Goal: Information Seeking & Learning: Learn about a topic

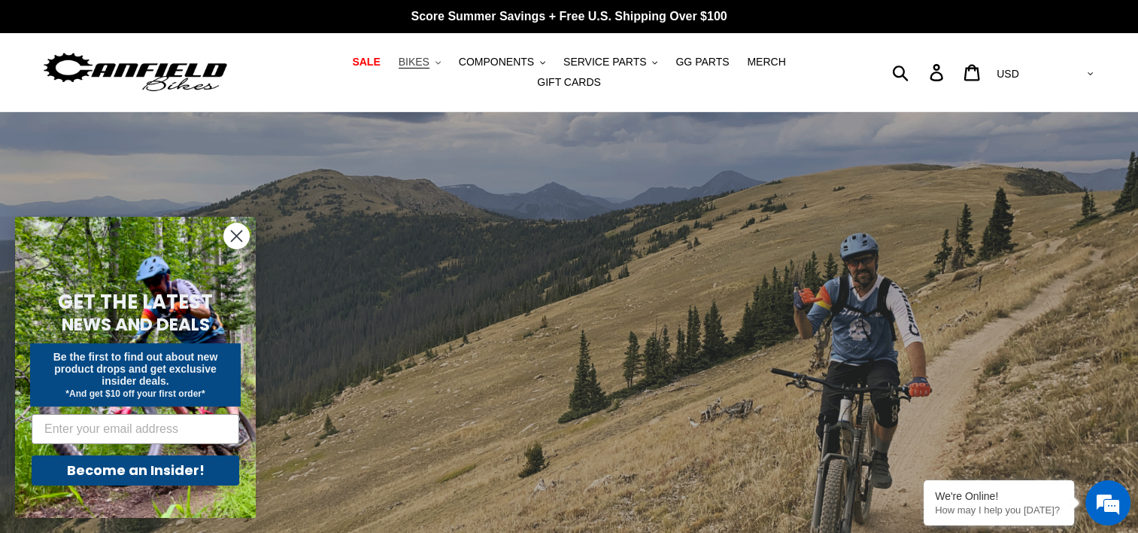
click at [399, 68] on span "BIKES" at bounding box center [414, 62] width 31 height 13
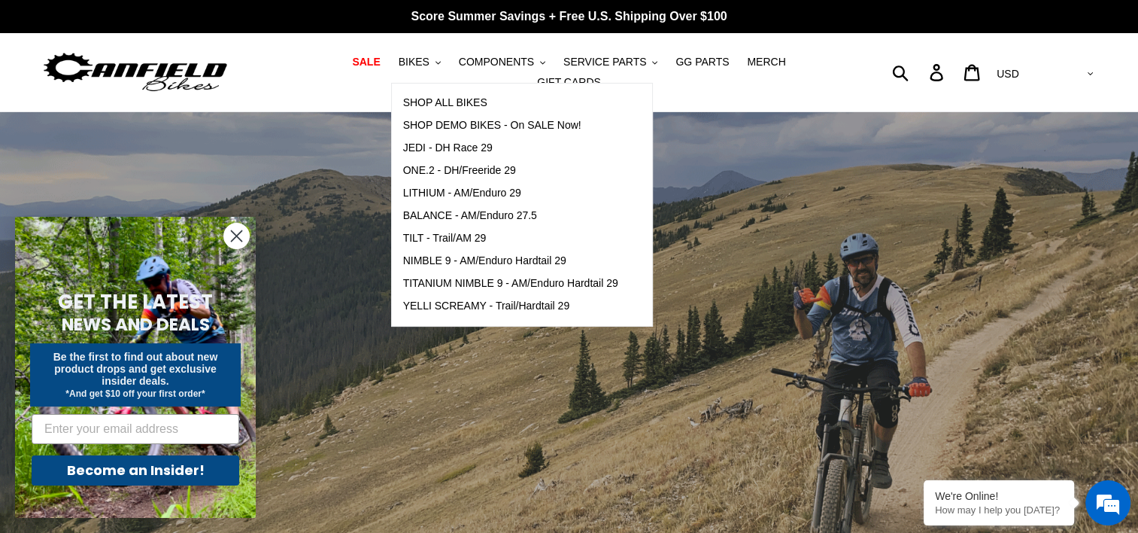
click at [242, 231] on circle "Close dialog" at bounding box center [236, 235] width 25 height 25
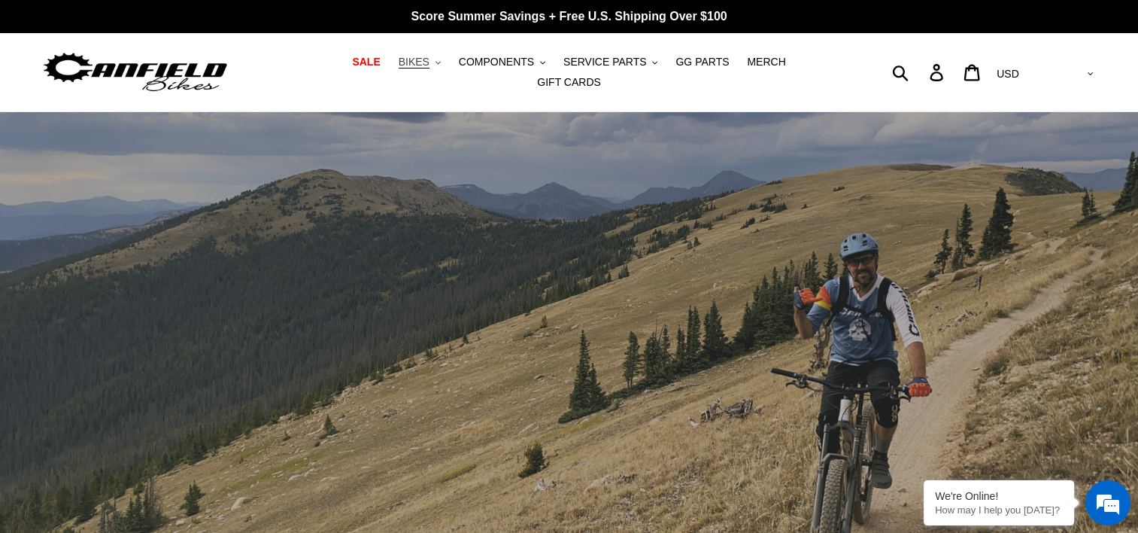
click at [400, 59] on button "BIKES .cls-1{fill:#231f20}" at bounding box center [419, 62] width 57 height 20
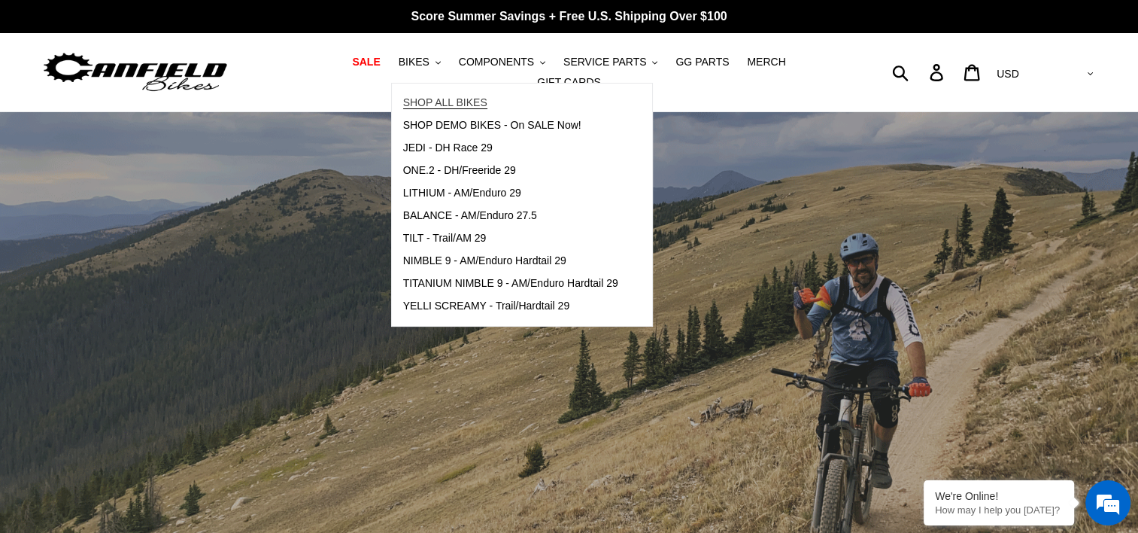
click at [405, 108] on span "SHOP ALL BIKES" at bounding box center [445, 102] width 84 height 13
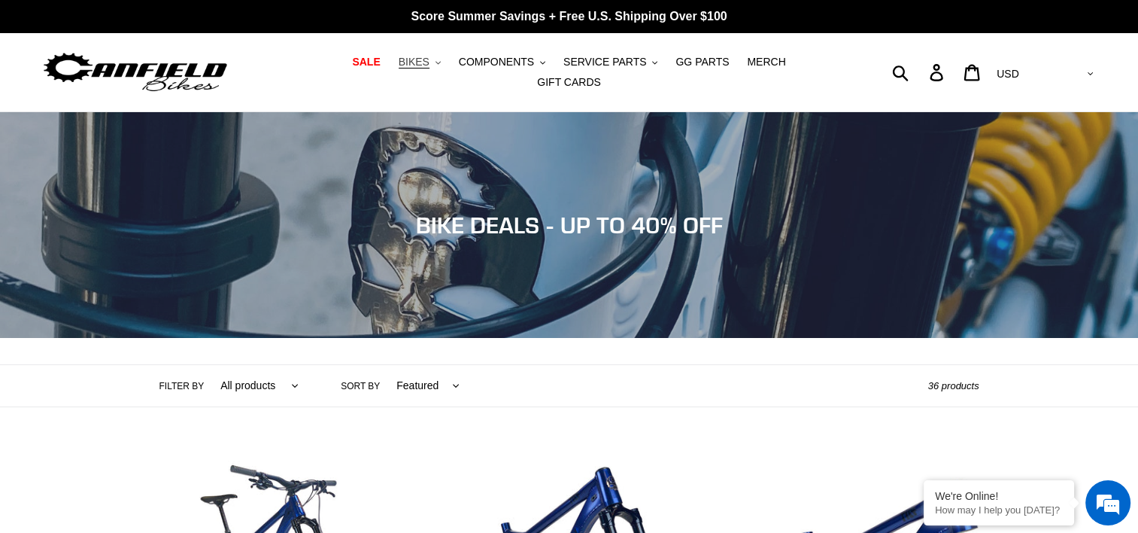
click at [399, 68] on span "BIKES" at bounding box center [414, 62] width 31 height 13
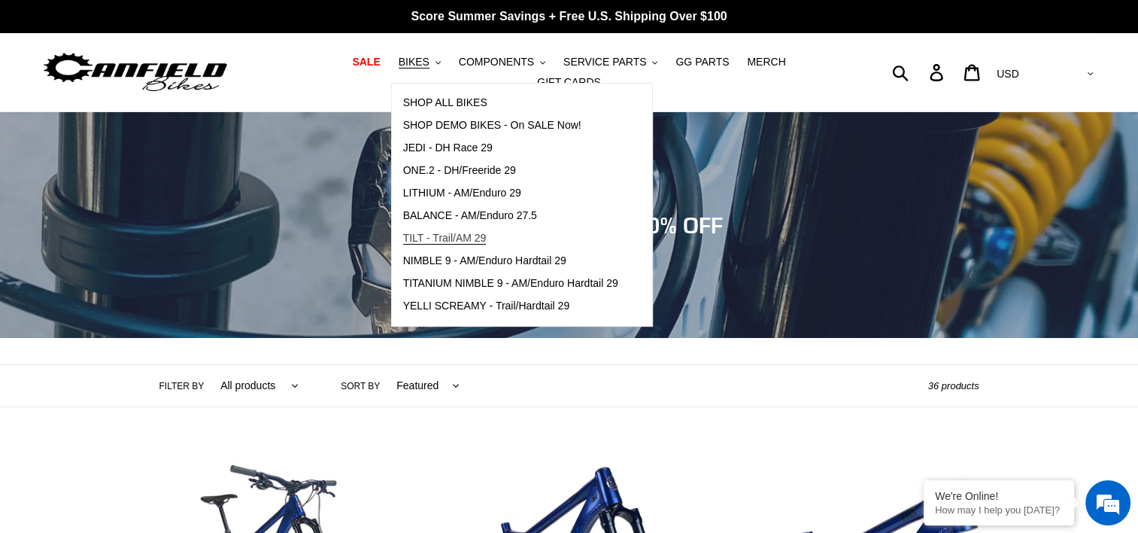
click at [433, 244] on span "TILT - Trail/AM 29" at bounding box center [444, 238] width 83 height 13
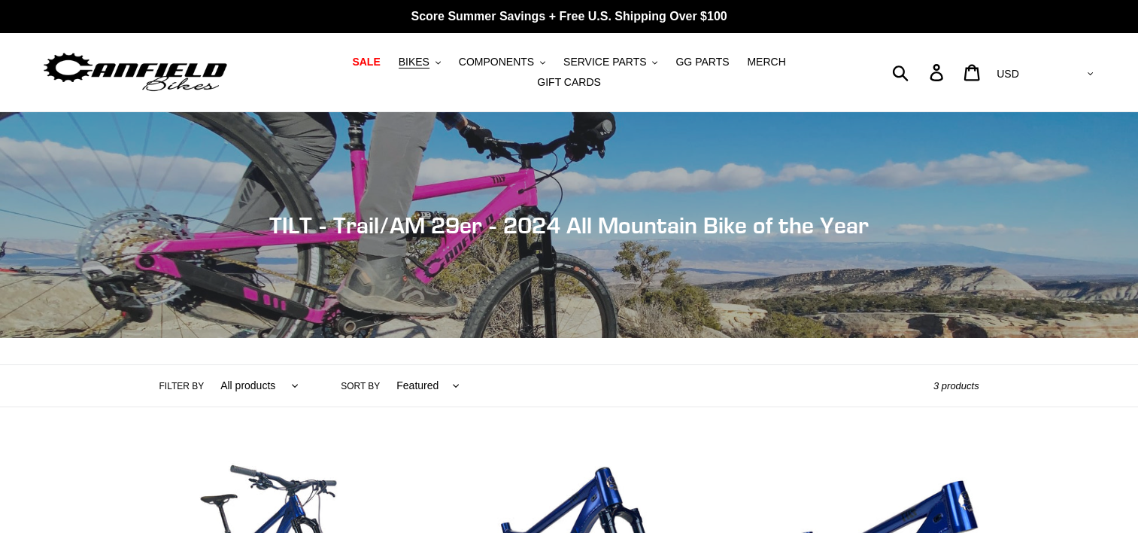
scroll to position [376, 0]
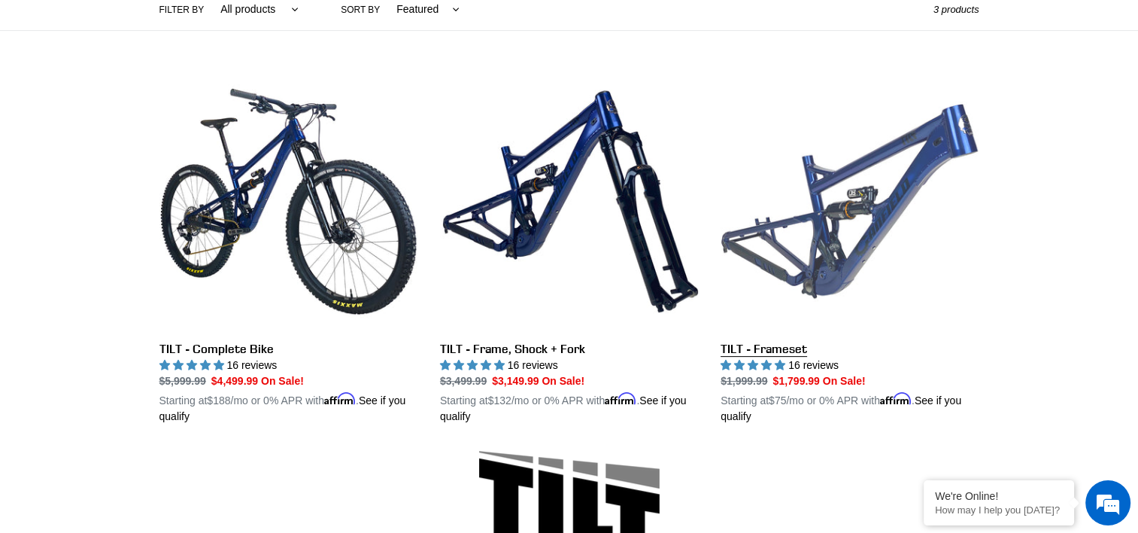
click at [799, 217] on link "TILT - Frameset" at bounding box center [850, 248] width 258 height 352
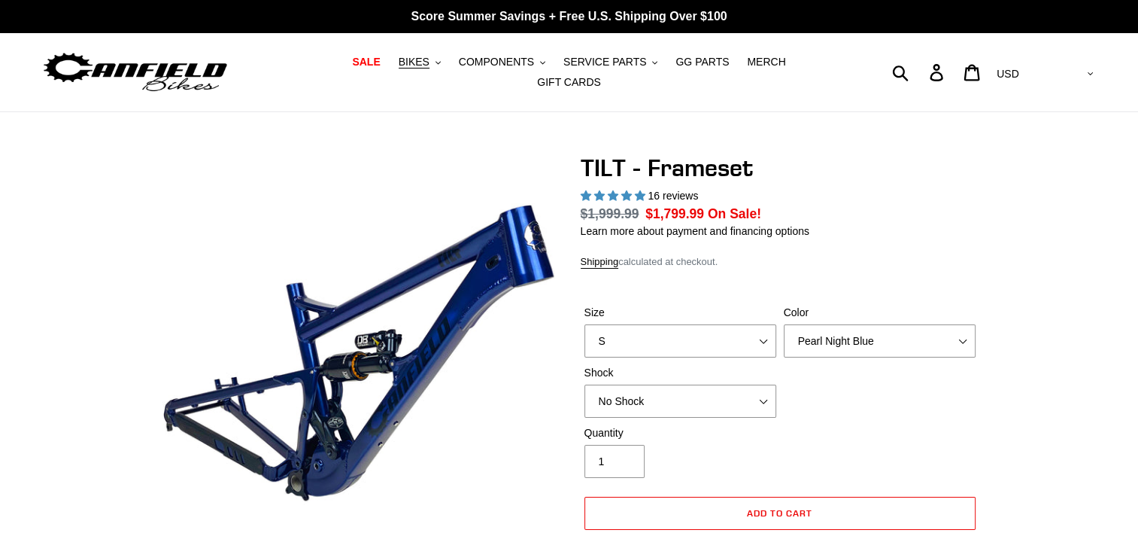
select select "highest-rating"
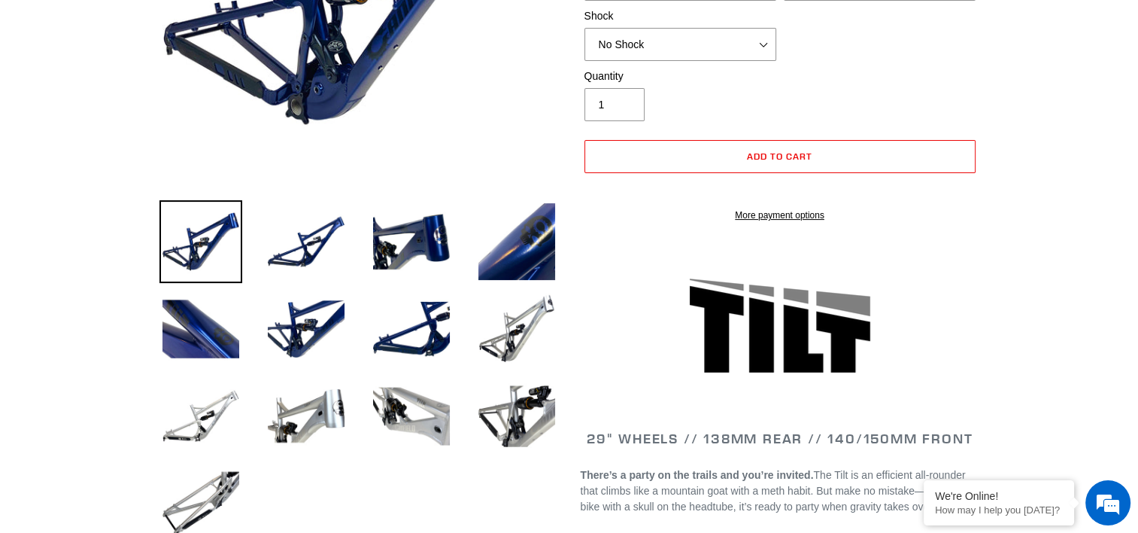
scroll to position [250, 0]
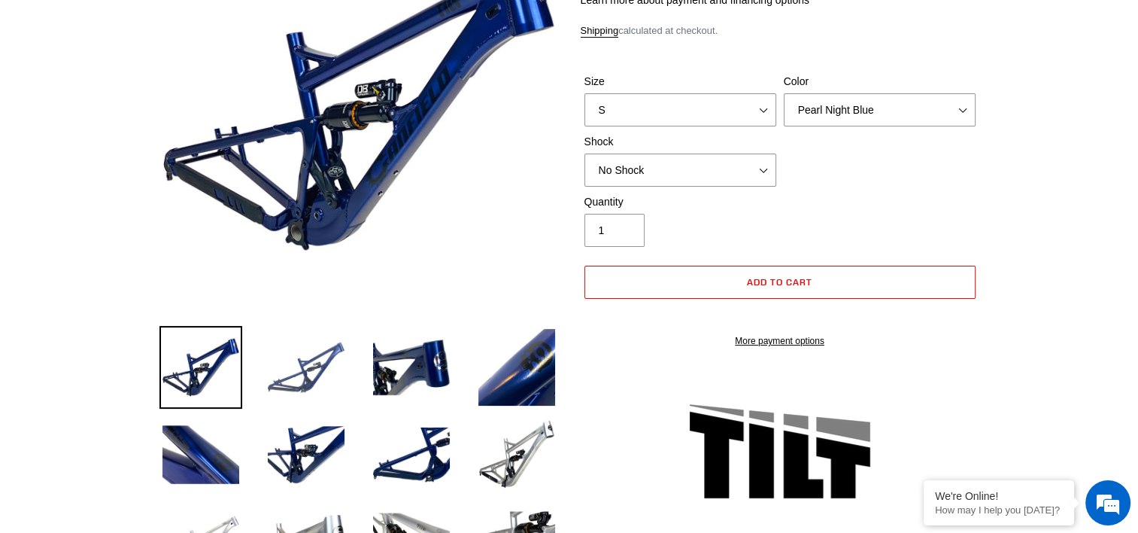
click at [335, 362] on img at bounding box center [306, 367] width 83 height 83
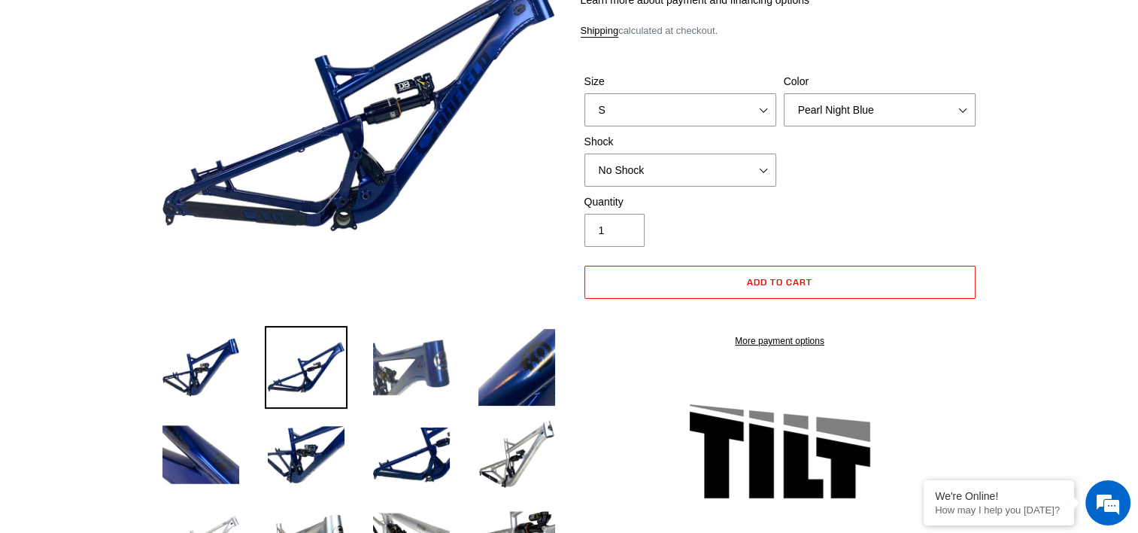
click at [370, 355] on img at bounding box center [411, 367] width 83 height 83
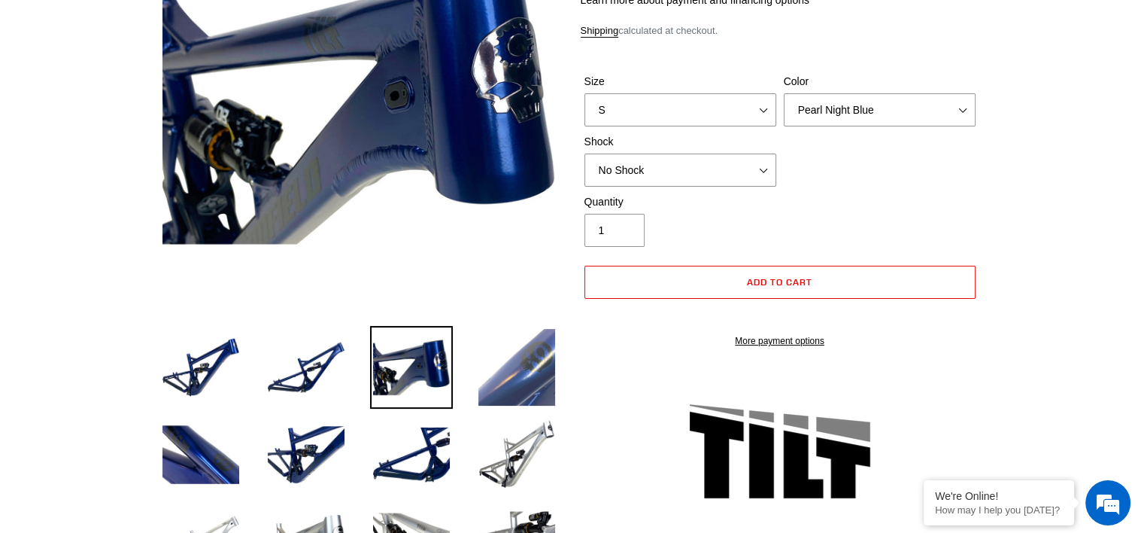
click at [505, 355] on img at bounding box center [516, 367] width 83 height 83
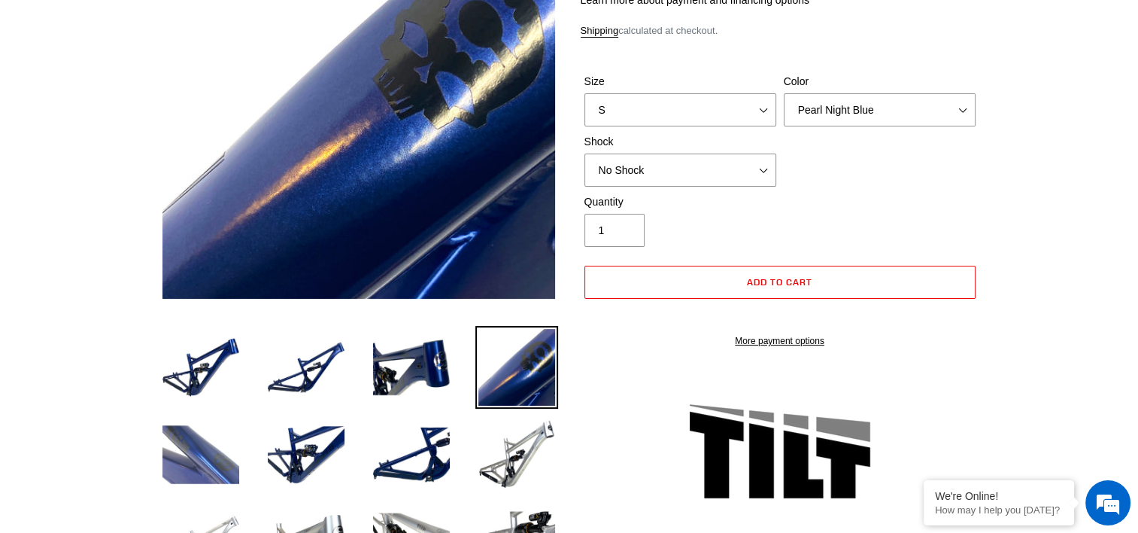
click at [219, 457] on img at bounding box center [200, 454] width 83 height 83
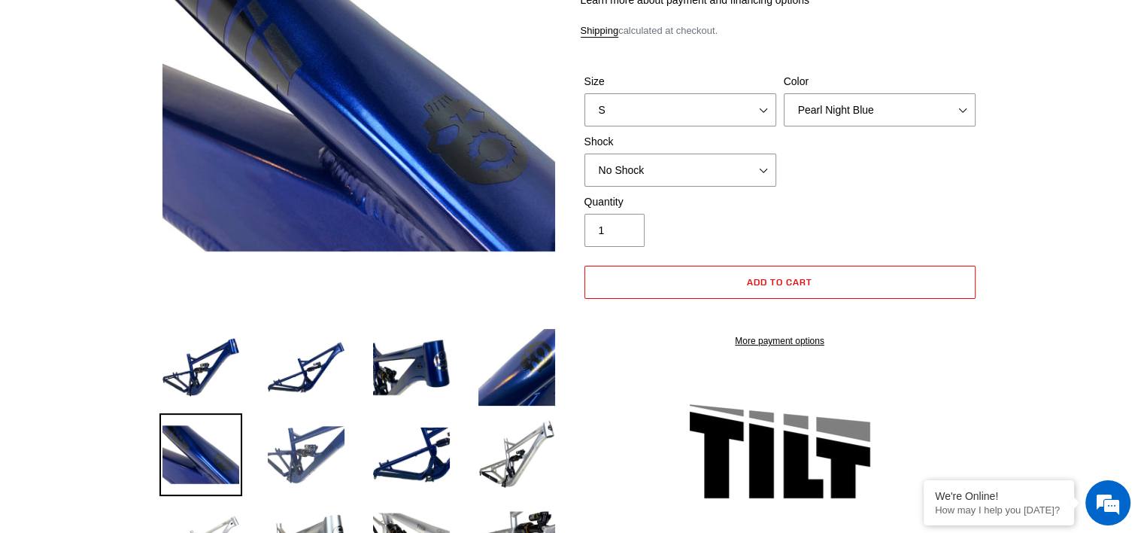
click at [282, 450] on img at bounding box center [306, 454] width 83 height 83
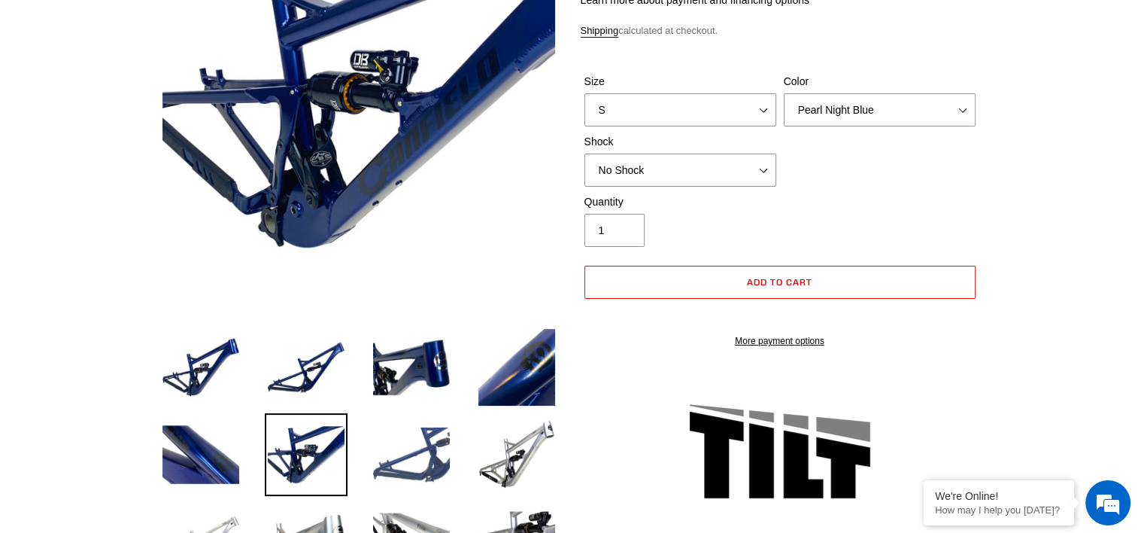
click at [385, 442] on img at bounding box center [411, 454] width 83 height 83
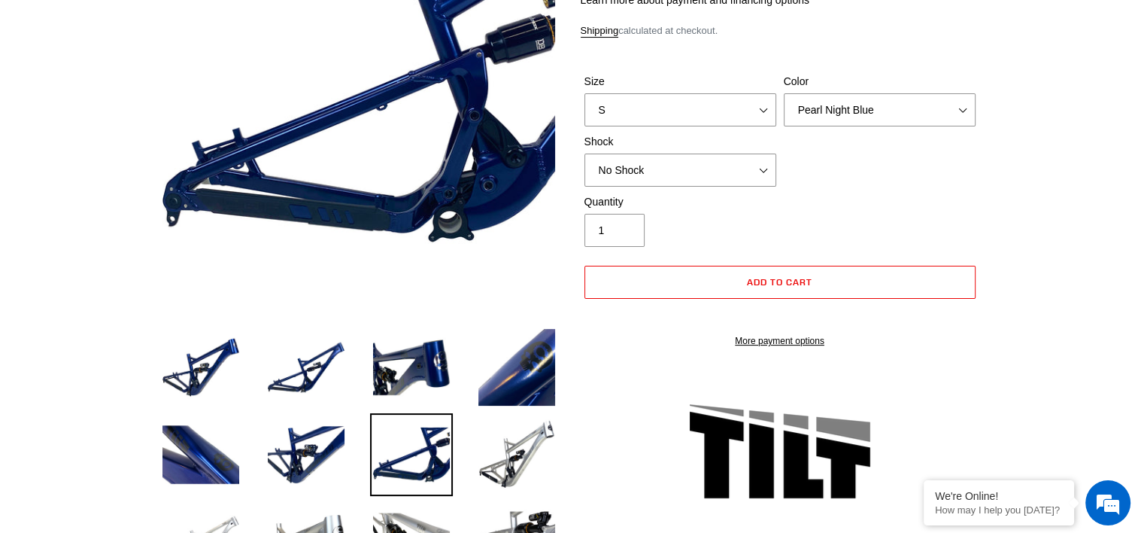
scroll to position [0, 0]
click at [470, 457] on li at bounding box center [505, 457] width 105 height 87
click at [484, 462] on img at bounding box center [516, 454] width 83 height 83
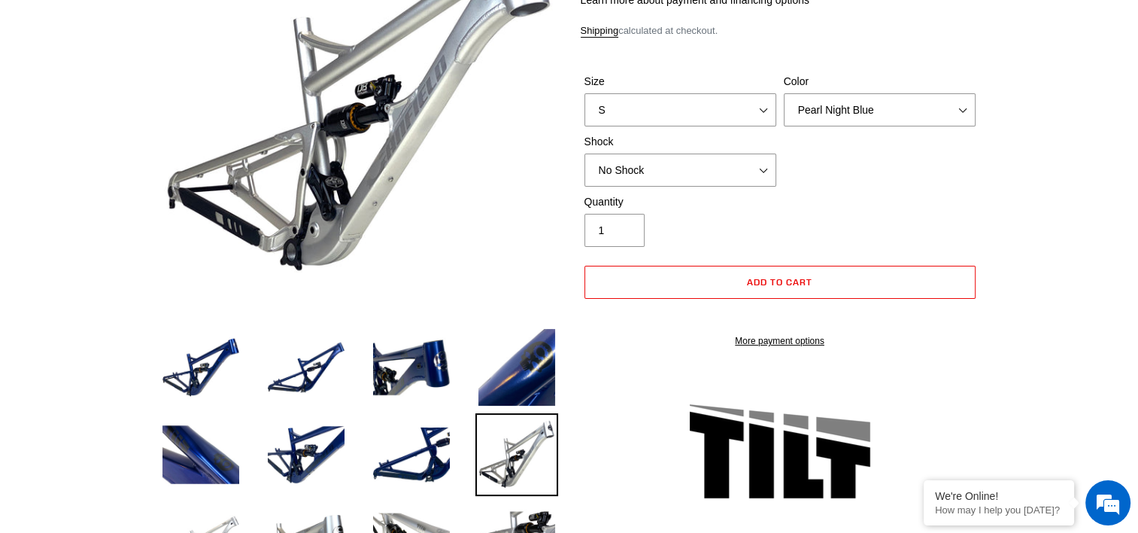
scroll to position [376, 0]
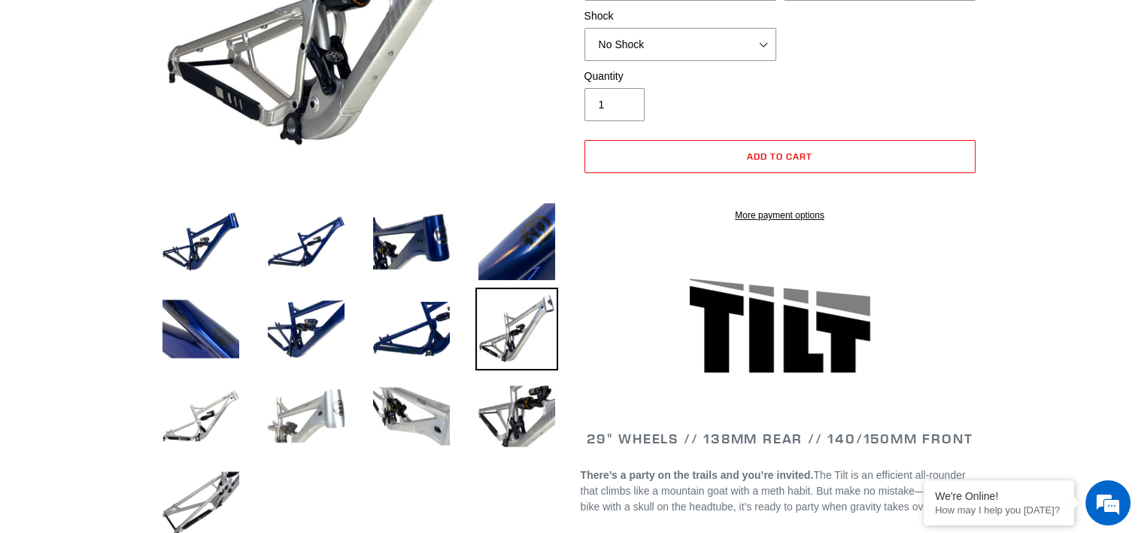
click at [283, 430] on img at bounding box center [306, 416] width 83 height 83
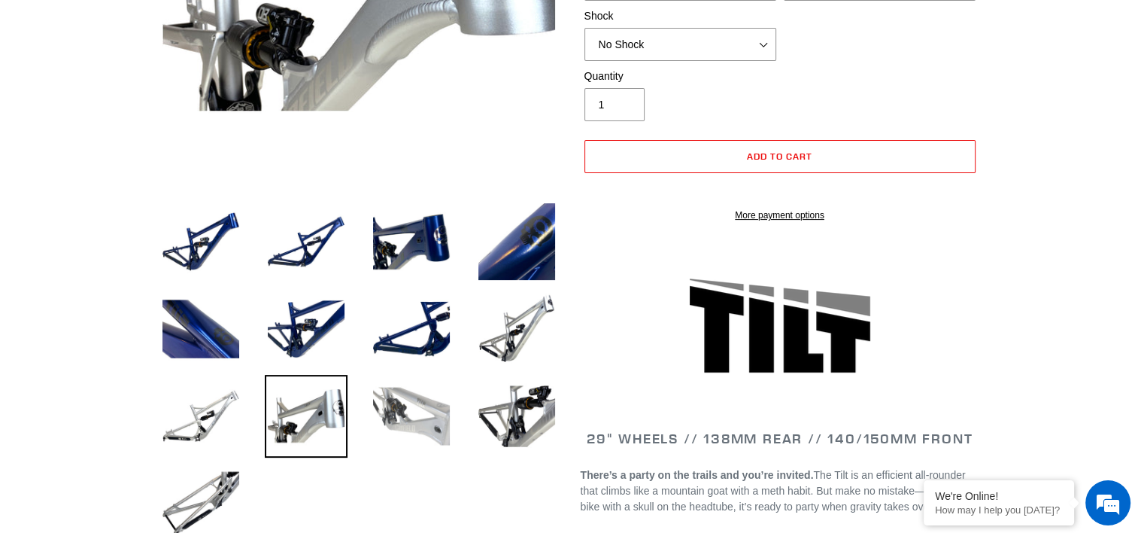
click at [426, 406] on img at bounding box center [411, 416] width 83 height 83
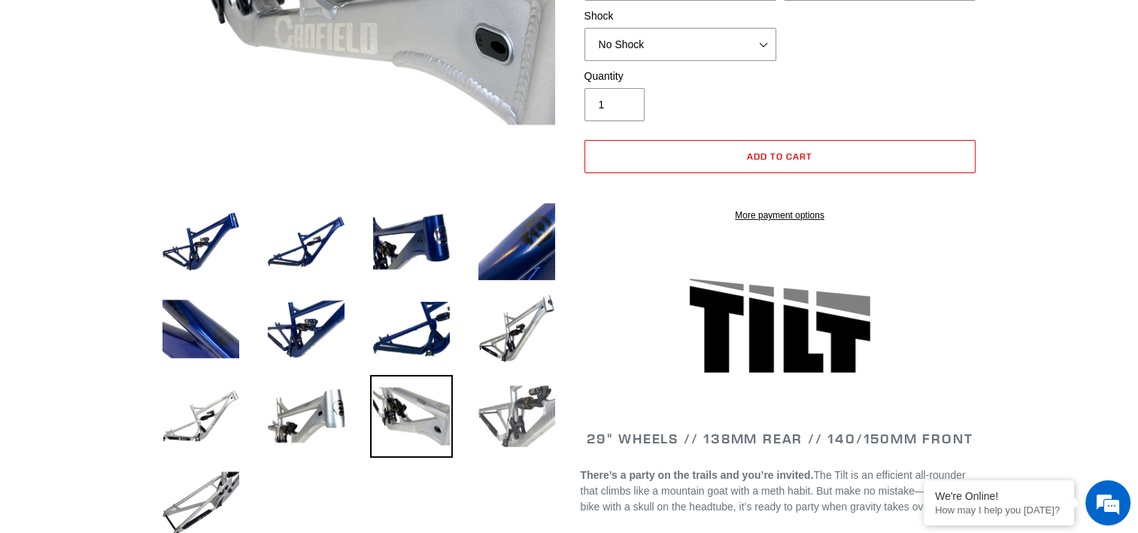
click at [530, 403] on img at bounding box center [516, 416] width 83 height 83
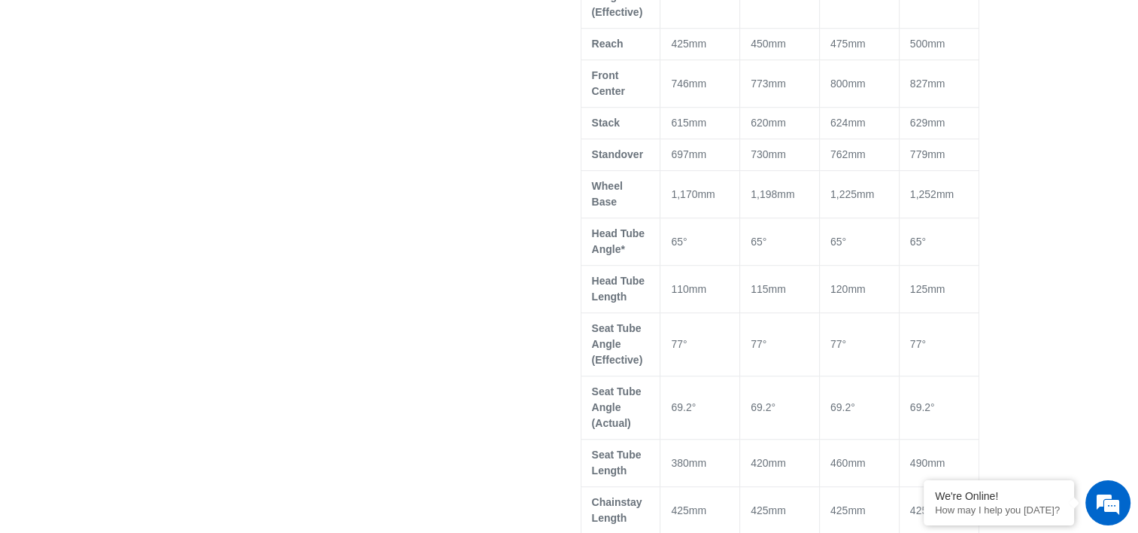
scroll to position [877, 0]
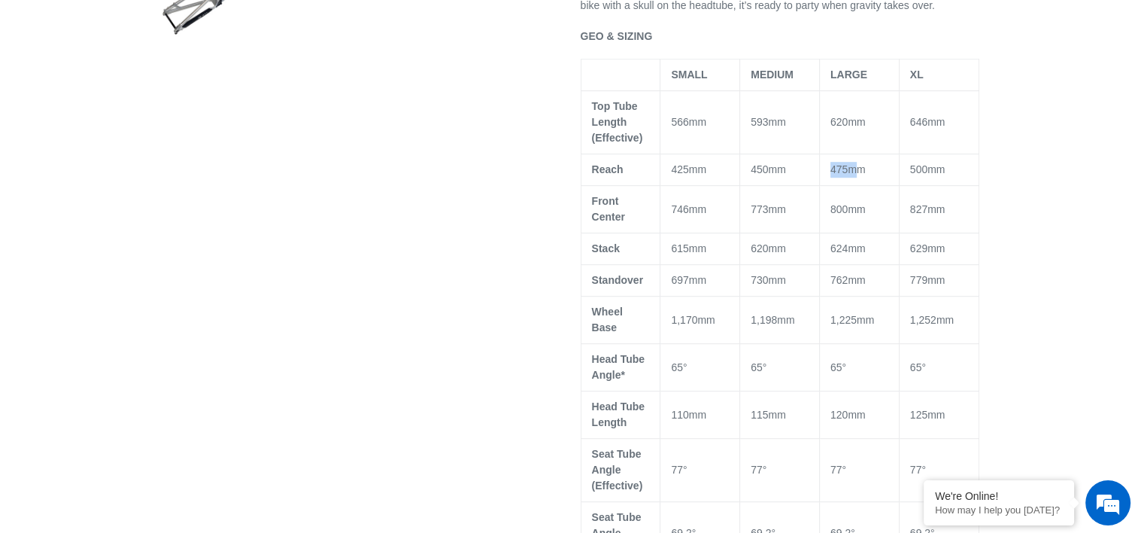
drag, startPoint x: 824, startPoint y: 178, endPoint x: 858, endPoint y: 178, distance: 33.8
click at [858, 178] on td "475mm" at bounding box center [859, 170] width 80 height 32
drag, startPoint x: 858, startPoint y: 178, endPoint x: 858, endPoint y: 192, distance: 14.3
click at [858, 186] on td "475mm" at bounding box center [859, 170] width 80 height 32
click at [838, 250] on span "624mm" at bounding box center [847, 248] width 35 height 12
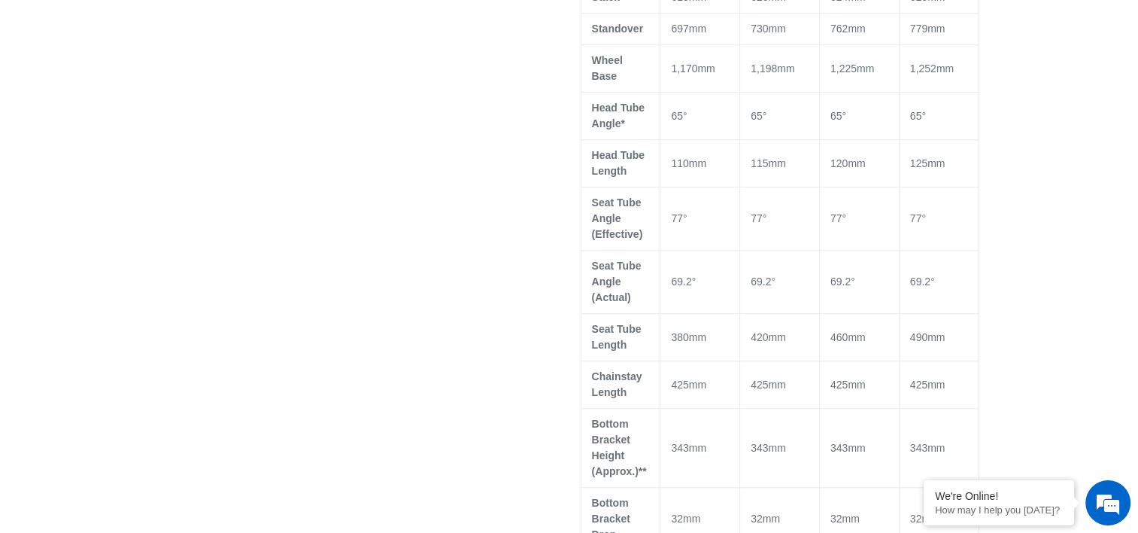
scroll to position [1253, 0]
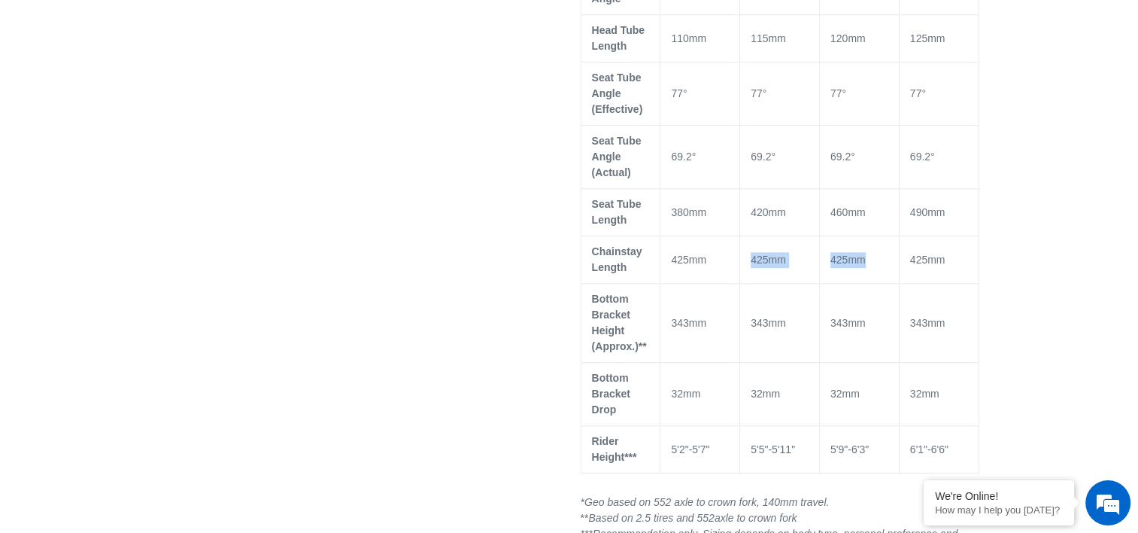
drag, startPoint x: 883, startPoint y: 248, endPoint x: 804, endPoint y: 238, distance: 79.6
click at [804, 238] on tr "Chainstay Length 425mm 425mm 425mm 425mm" at bounding box center [780, 259] width 398 height 47
drag, startPoint x: 804, startPoint y: 238, endPoint x: 758, endPoint y: 280, distance: 61.8
click at [758, 284] on td "343mm" at bounding box center [780, 323] width 80 height 79
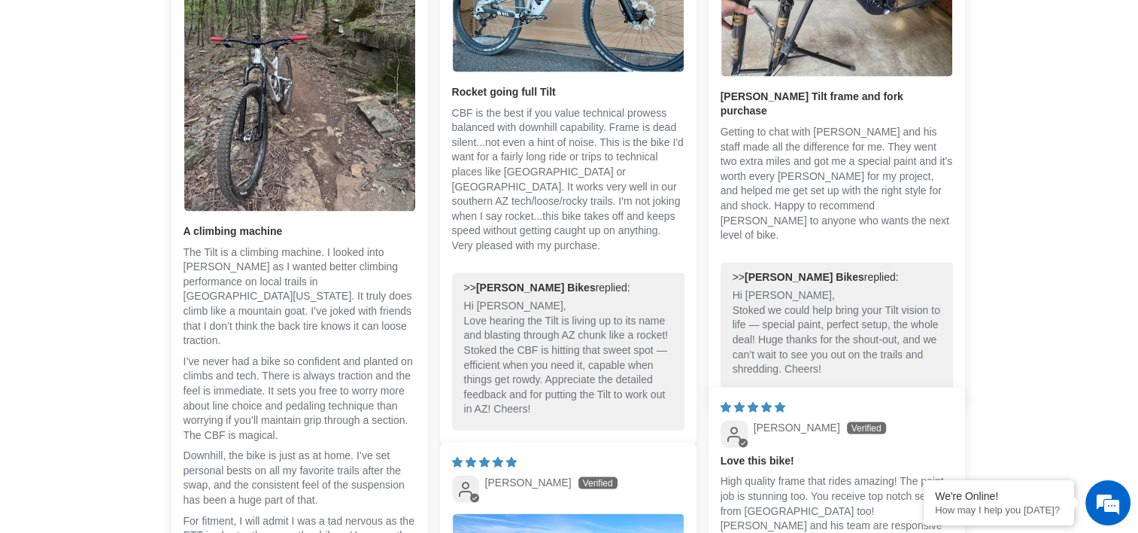
scroll to position [2758, 0]
